Goal: Communication & Community: Answer question/provide support

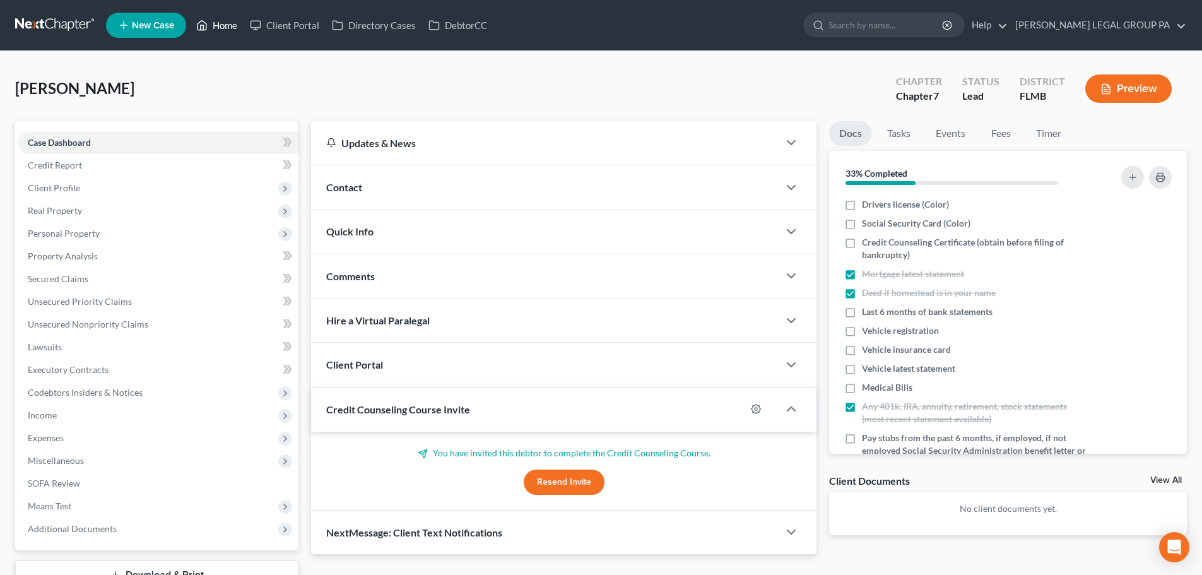
click at [220, 33] on link "Home" at bounding box center [217, 25] width 54 height 23
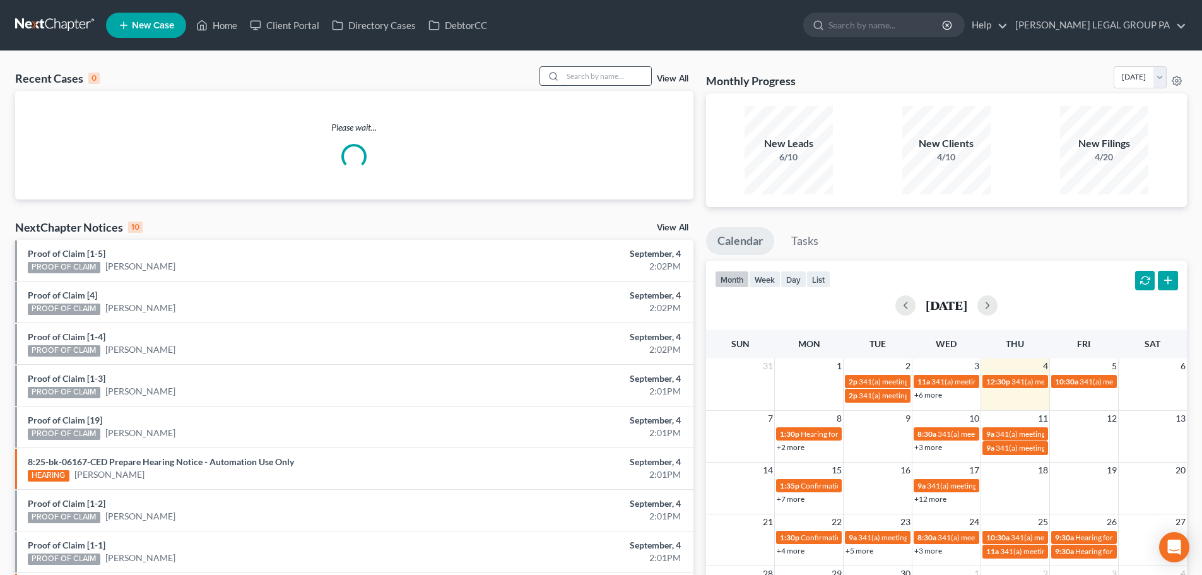
click at [605, 73] on input "search" at bounding box center [607, 76] width 88 height 18
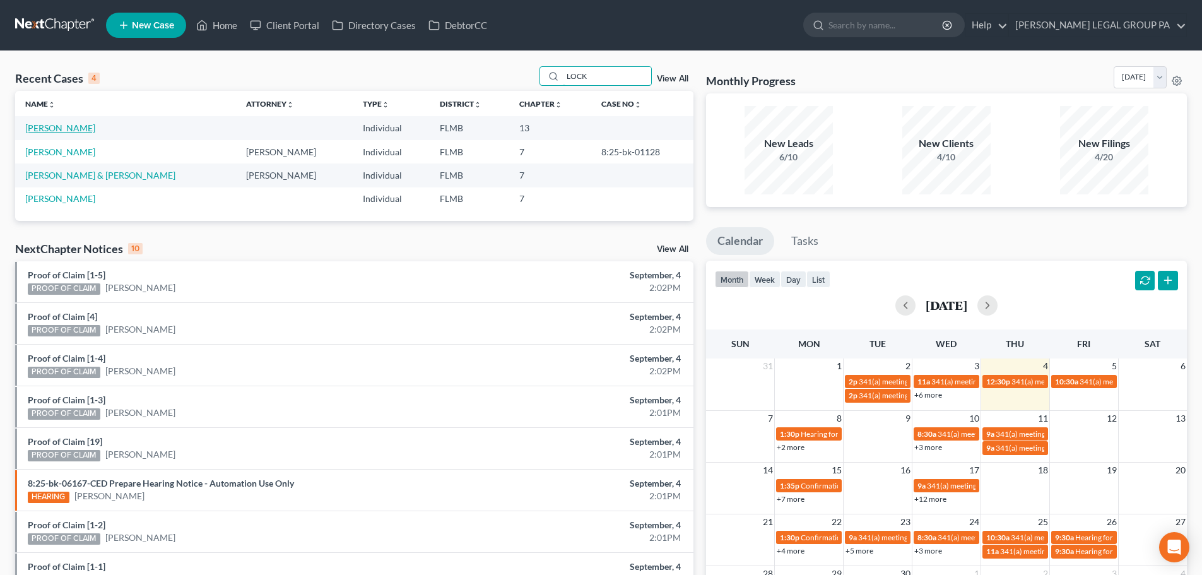
type input "LOCK"
click at [59, 130] on link "[PERSON_NAME]" at bounding box center [60, 127] width 70 height 11
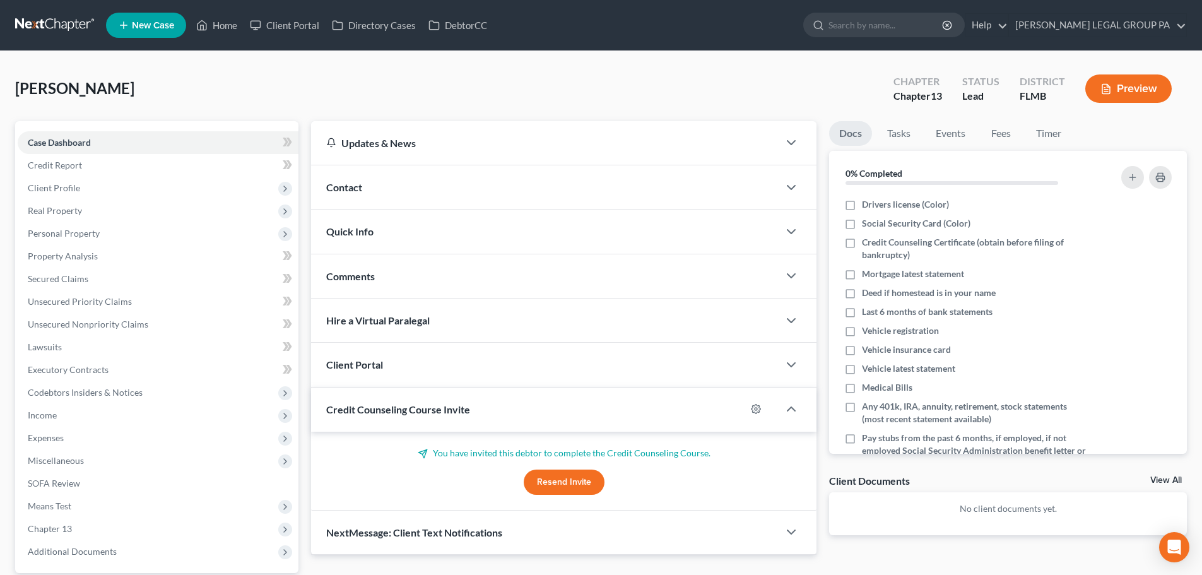
click at [346, 372] on div "Client Portal" at bounding box center [545, 365] width 468 height 44
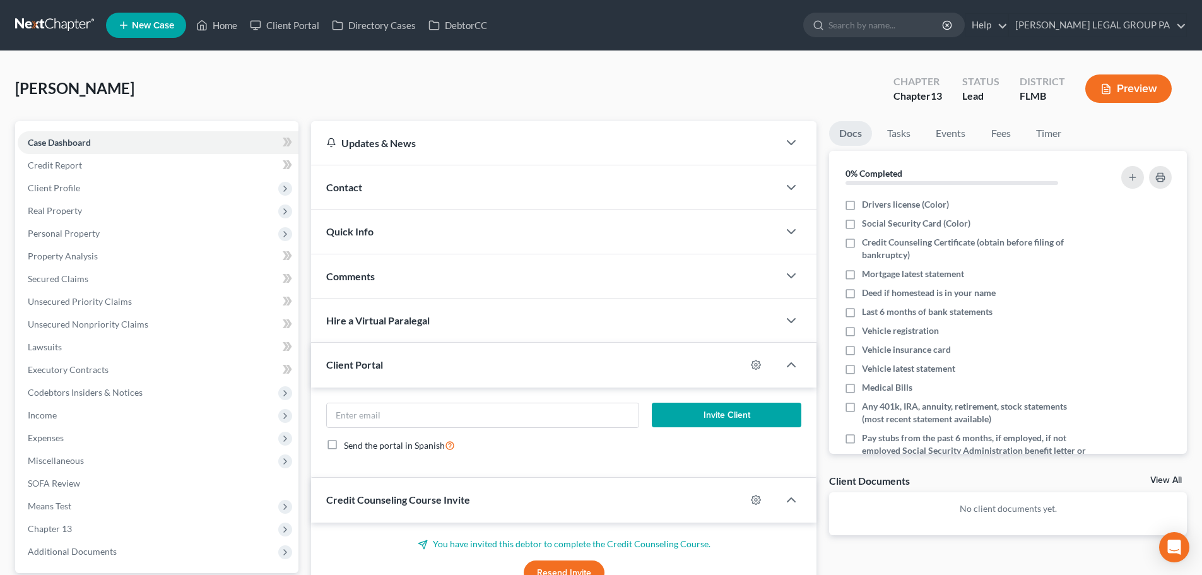
click at [346, 372] on div "Client Portal" at bounding box center [528, 365] width 435 height 44
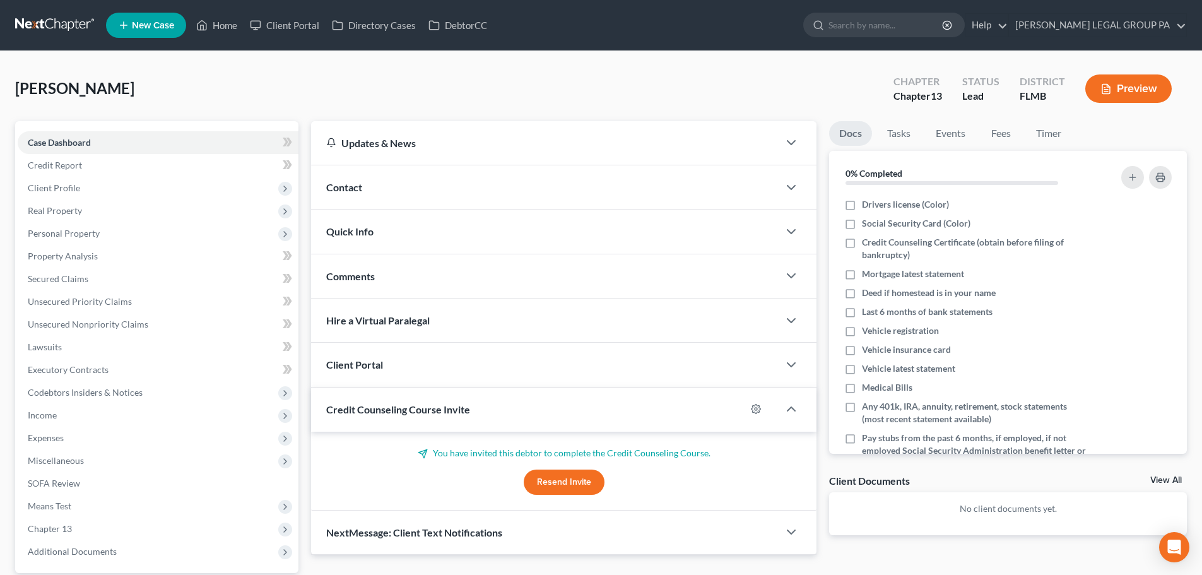
click at [547, 484] on button "Resend Invite" at bounding box center [564, 482] width 81 height 25
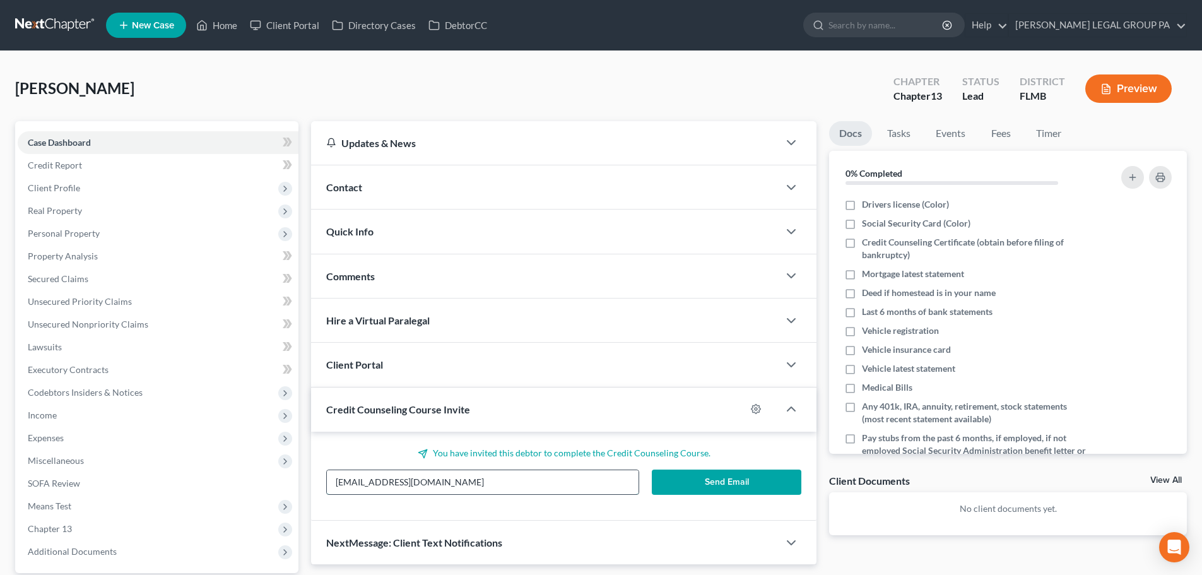
click at [513, 484] on input "[EMAIL_ADDRESS][DOMAIN_NAME]" at bounding box center [482, 482] width 311 height 24
paste input "s"
type input "[EMAIL_ADDRESS][DOMAIN_NAME]"
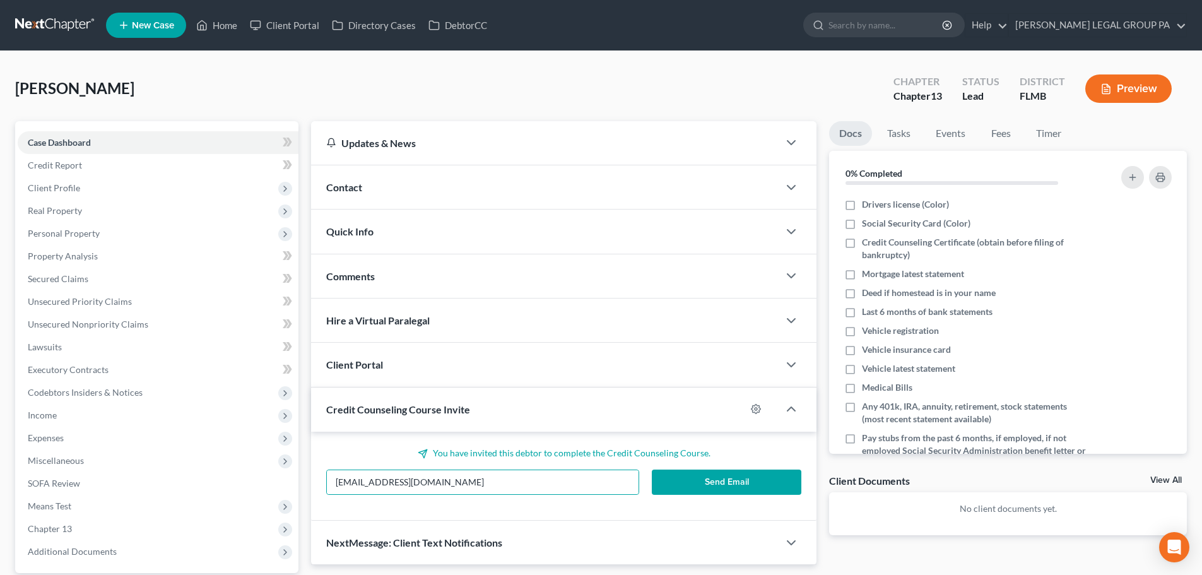
click at [683, 480] on button "Send Email" at bounding box center [727, 482] width 150 height 25
